Goal: Navigation & Orientation: Understand site structure

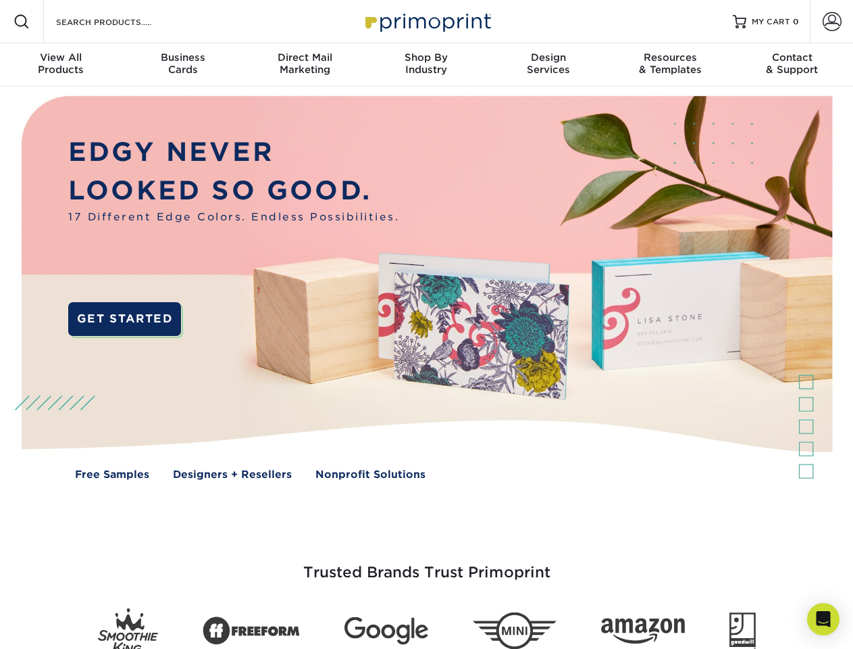
click at [426, 324] on img at bounding box center [426, 297] width 844 height 422
click at [22, 22] on span at bounding box center [22, 22] width 16 height 16
click at [832, 22] on span at bounding box center [832, 21] width 19 height 19
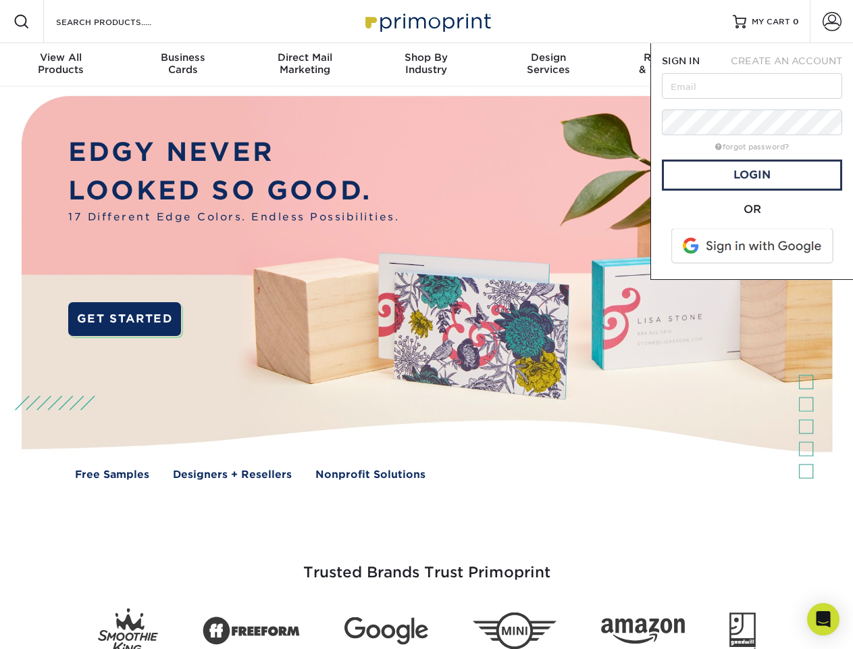
click at [61, 65] on div "View All Products" at bounding box center [61, 63] width 122 height 24
click at [182, 65] on div "Business Cards" at bounding box center [183, 63] width 122 height 24
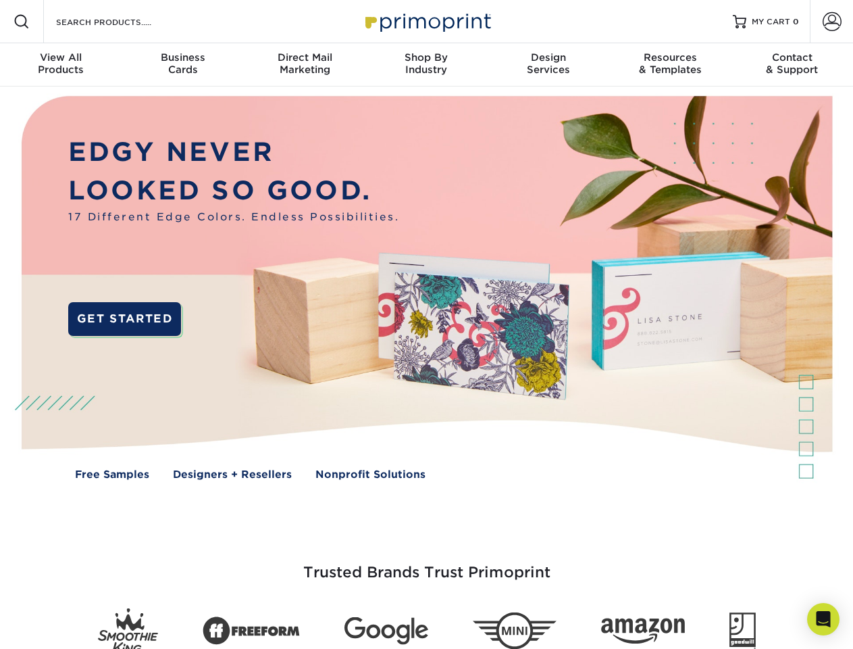
click at [305, 65] on div "Direct Mail Marketing" at bounding box center [305, 63] width 122 height 24
click at [426, 65] on div "Shop By Industry" at bounding box center [426, 63] width 122 height 24
click at [549, 65] on div "Design Services" at bounding box center [549, 63] width 122 height 24
click at [670, 65] on div "Resources & Templates" at bounding box center [670, 63] width 122 height 24
click at [792, 65] on div "Contact & Support" at bounding box center [793, 63] width 122 height 24
